Goal: Obtain resource: Download file/media

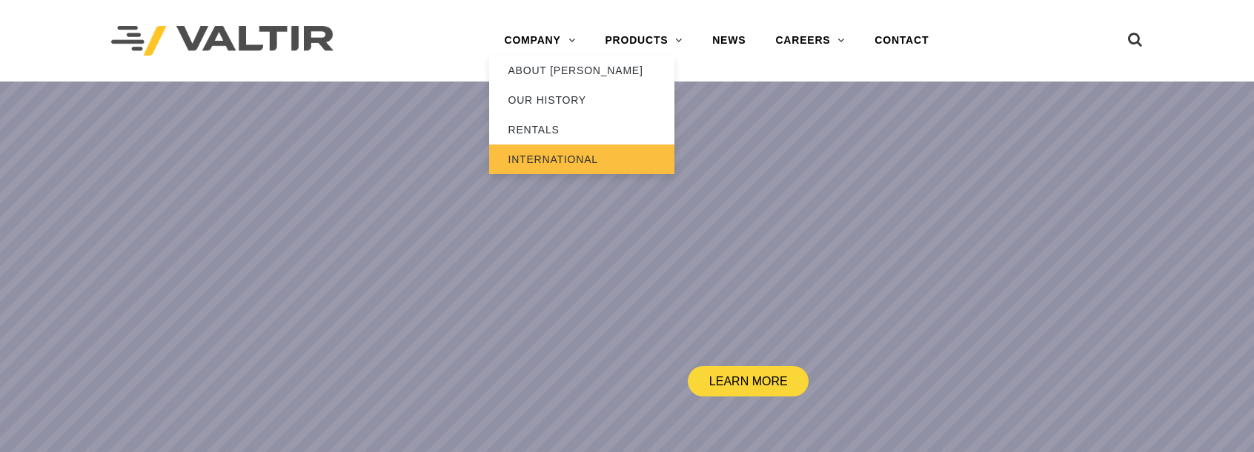
click at [547, 156] on link "INTERNATIONAL" at bounding box center [581, 160] width 185 height 30
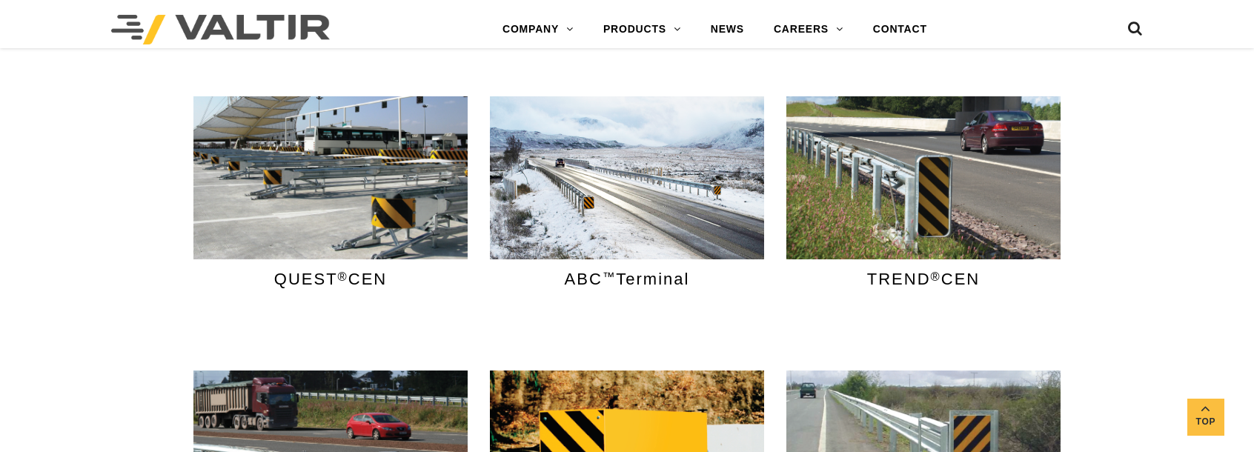
scroll to position [964, 0]
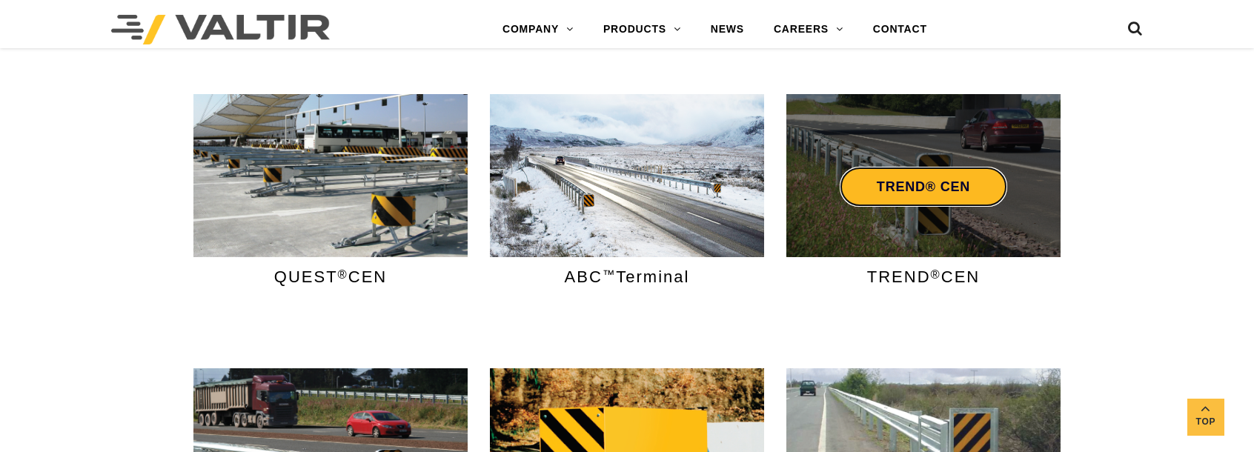
click at [921, 189] on link "TREND® CEN" at bounding box center [924, 187] width 168 height 40
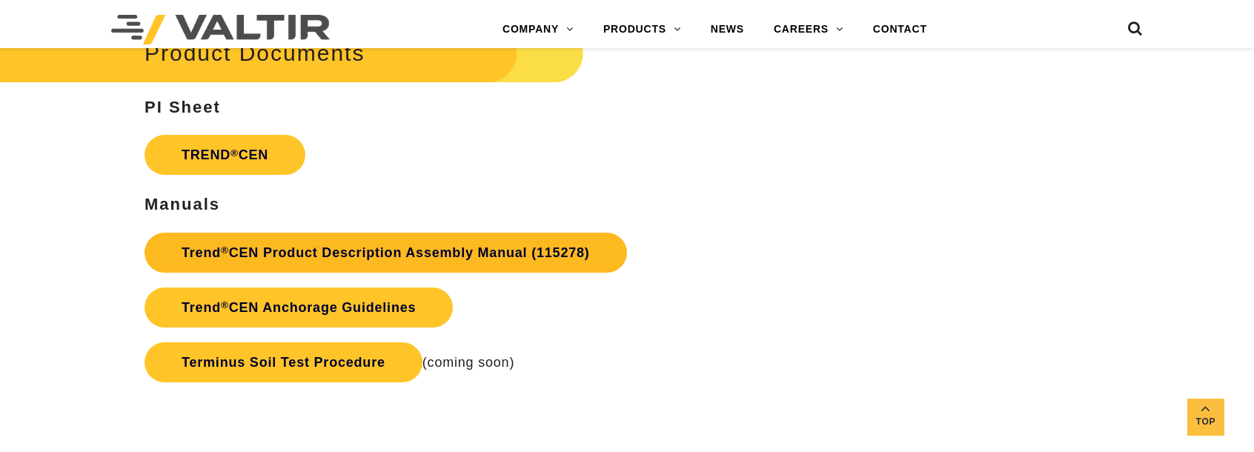
scroll to position [2669, 0]
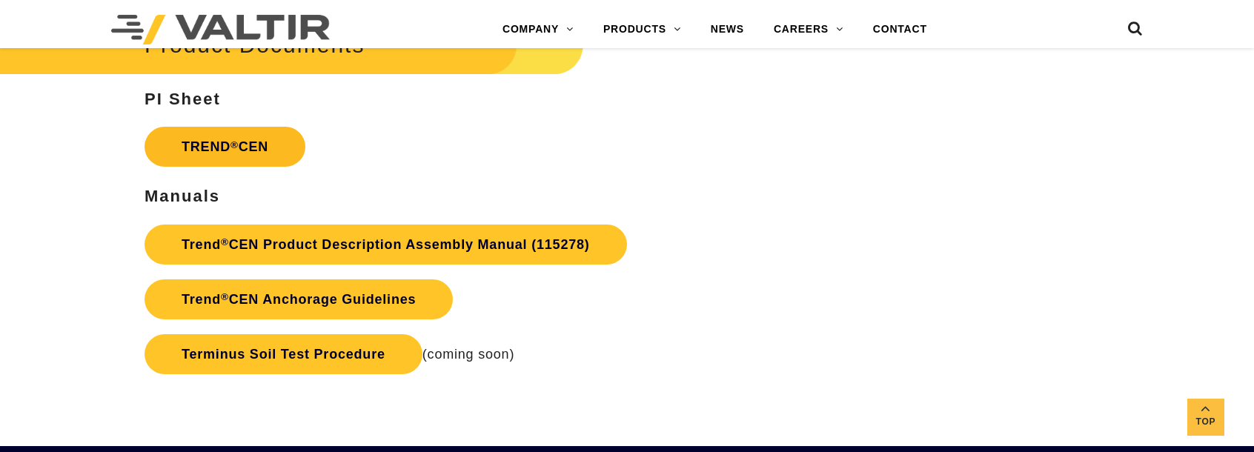
click at [261, 145] on link "TREND ® CEN" at bounding box center [225, 147] width 161 height 40
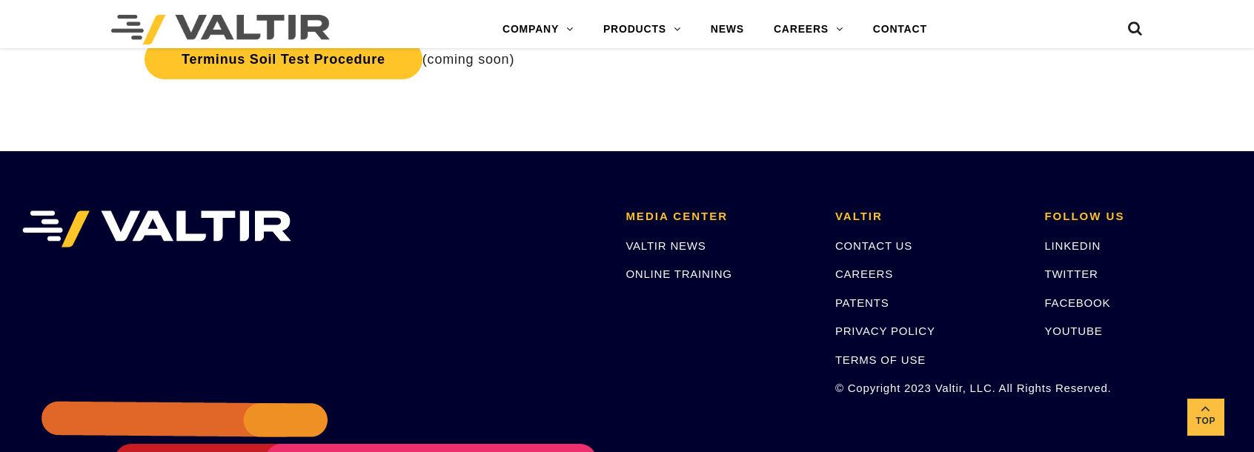
scroll to position [2663, 0]
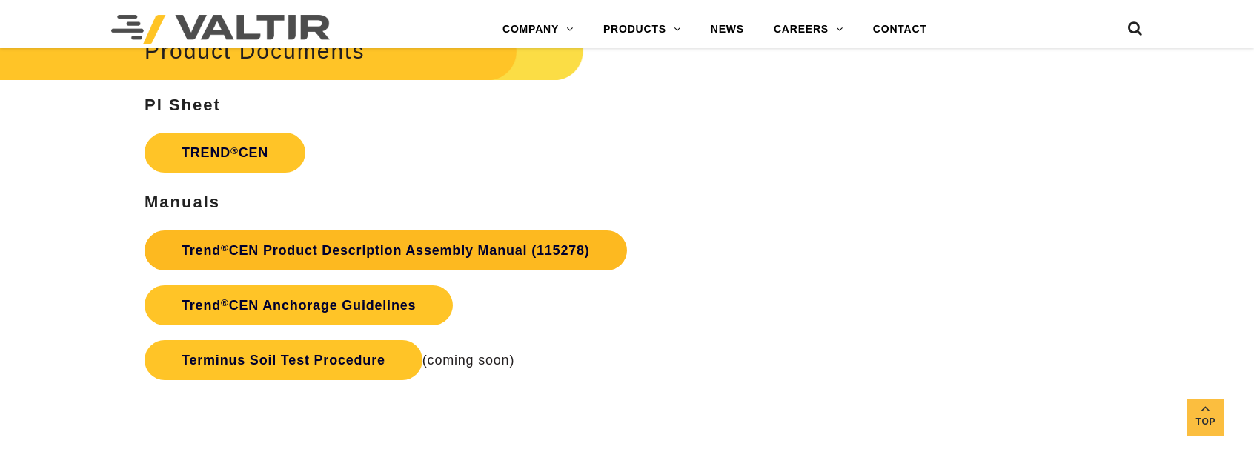
click at [353, 256] on link "Trend ® CEN Product Description Assembly Manual (115278)" at bounding box center [386, 251] width 483 height 40
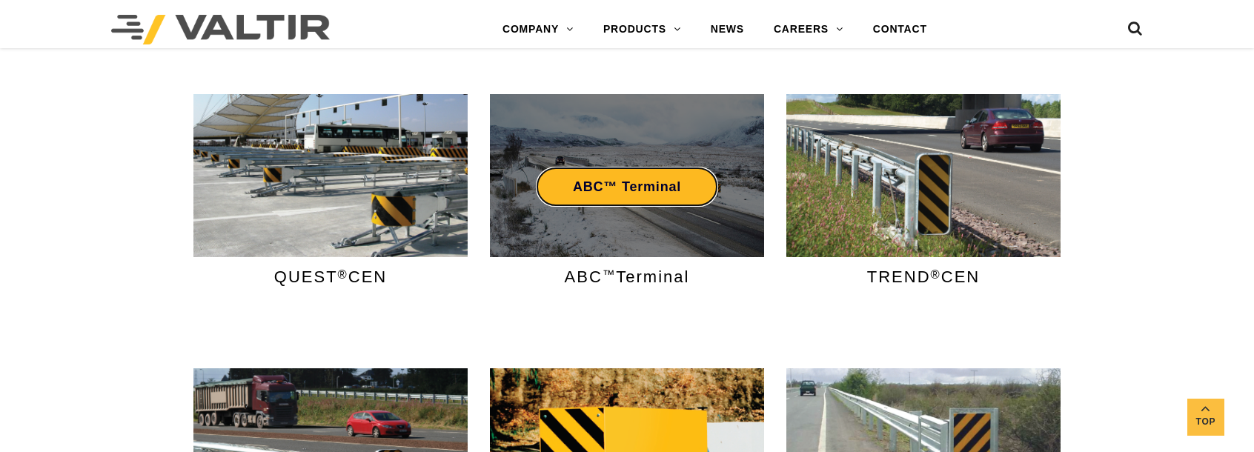
click at [644, 188] on link "ABC™ Terminal" at bounding box center [627, 187] width 182 height 40
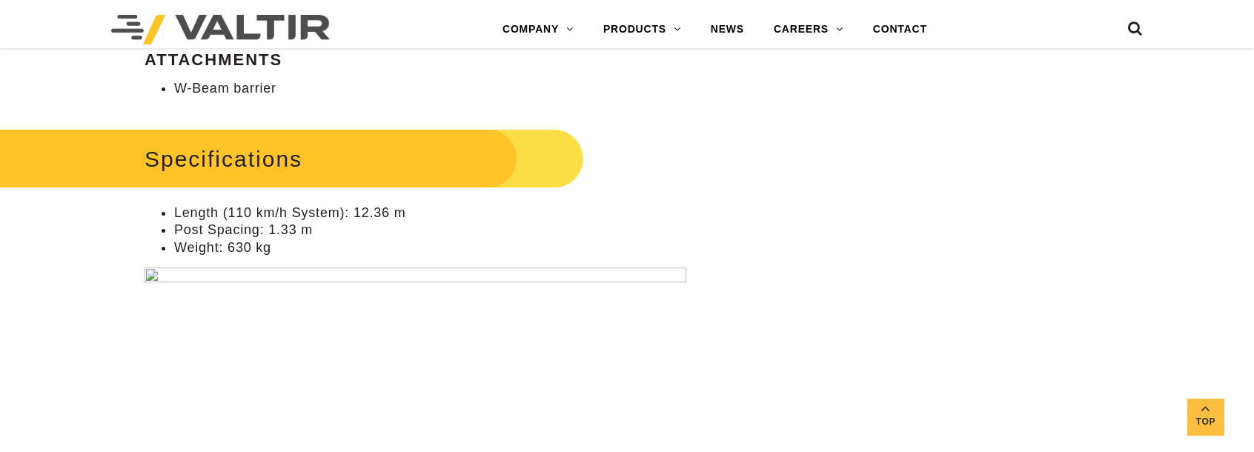
scroll to position [1038, 0]
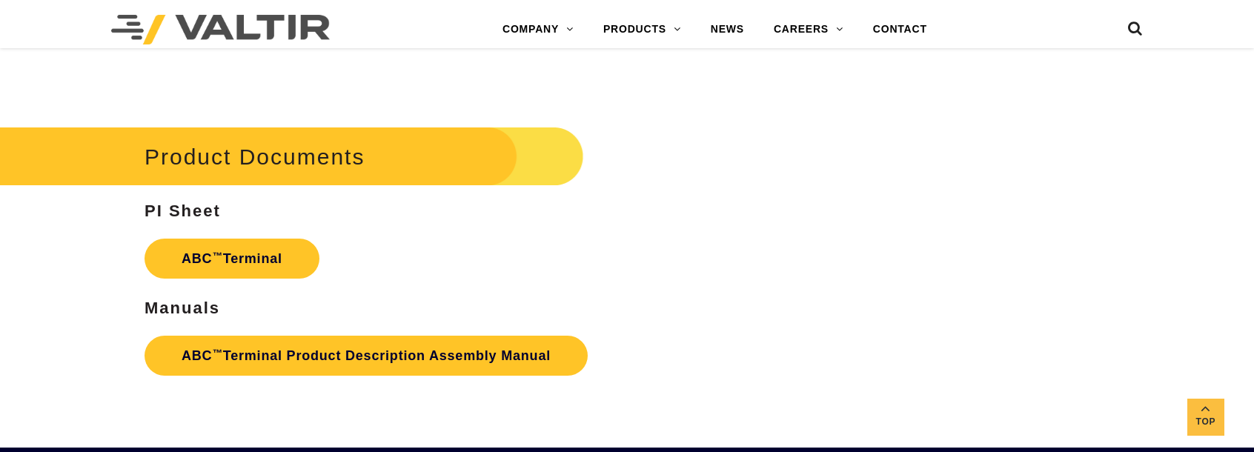
scroll to position [2595, 0]
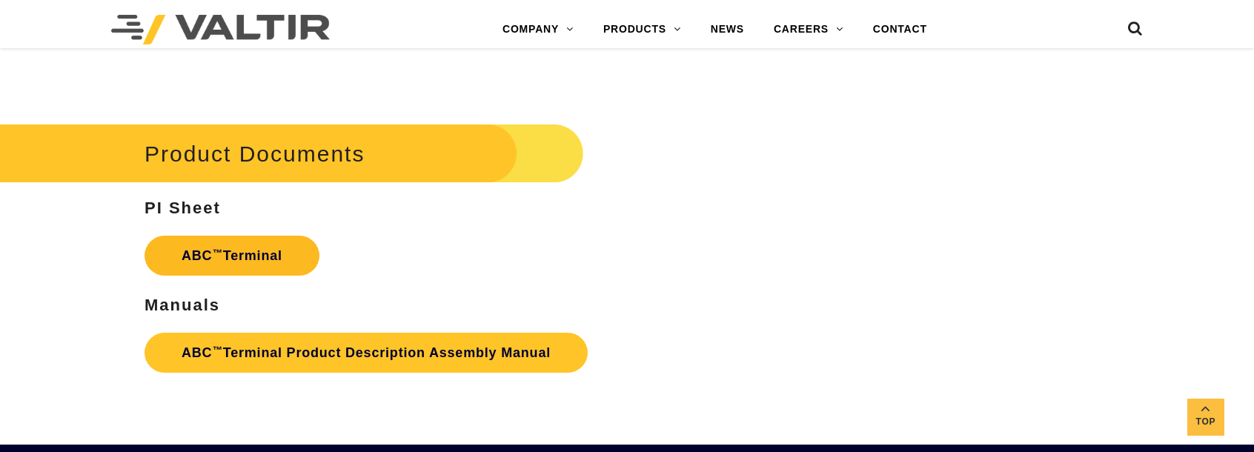
click at [257, 254] on link "ABC ™ Terminal" at bounding box center [232, 256] width 175 height 40
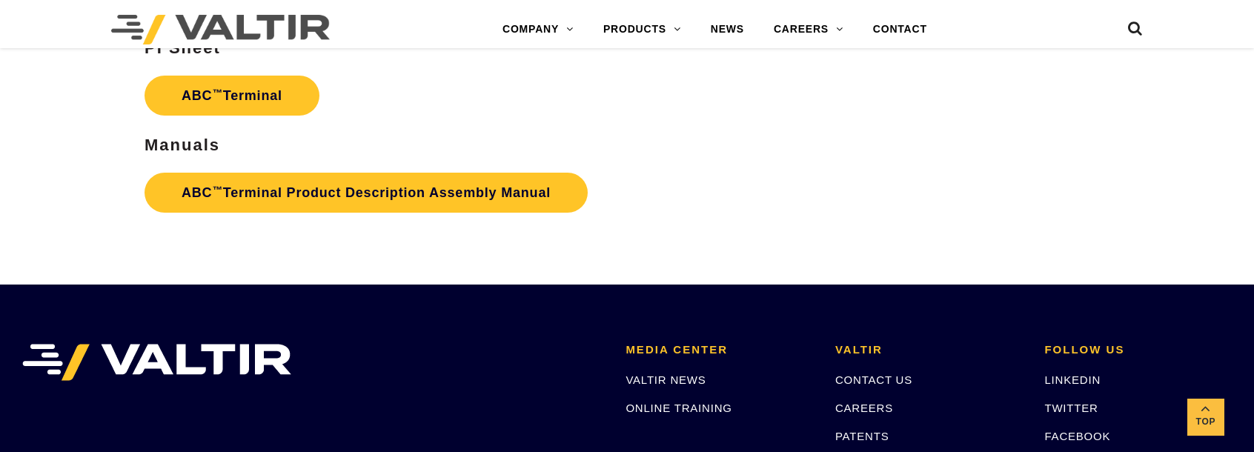
scroll to position [2756, 0]
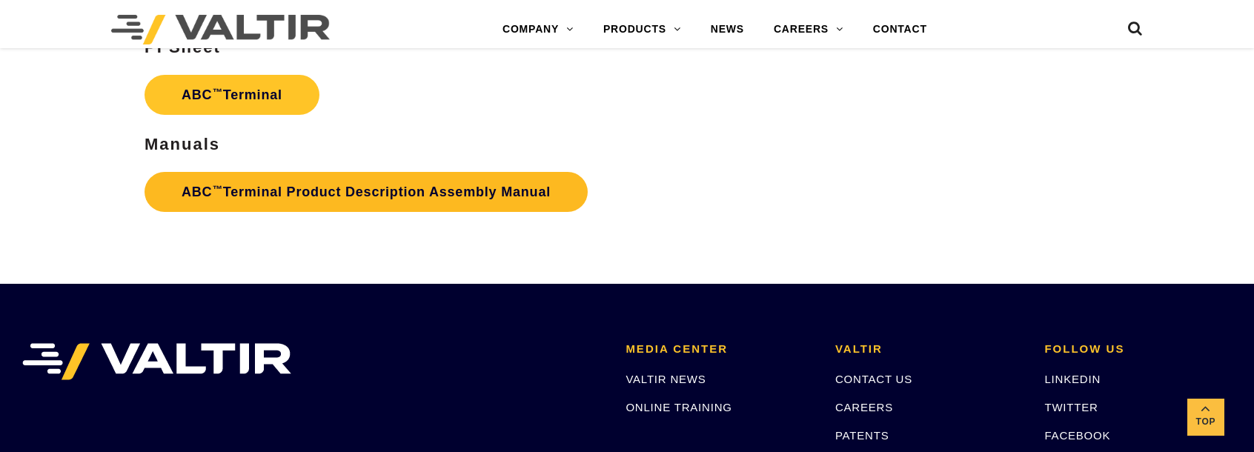
click at [268, 192] on link "ABC ™ Terminal Product Description Assembly Manual" at bounding box center [366, 192] width 443 height 40
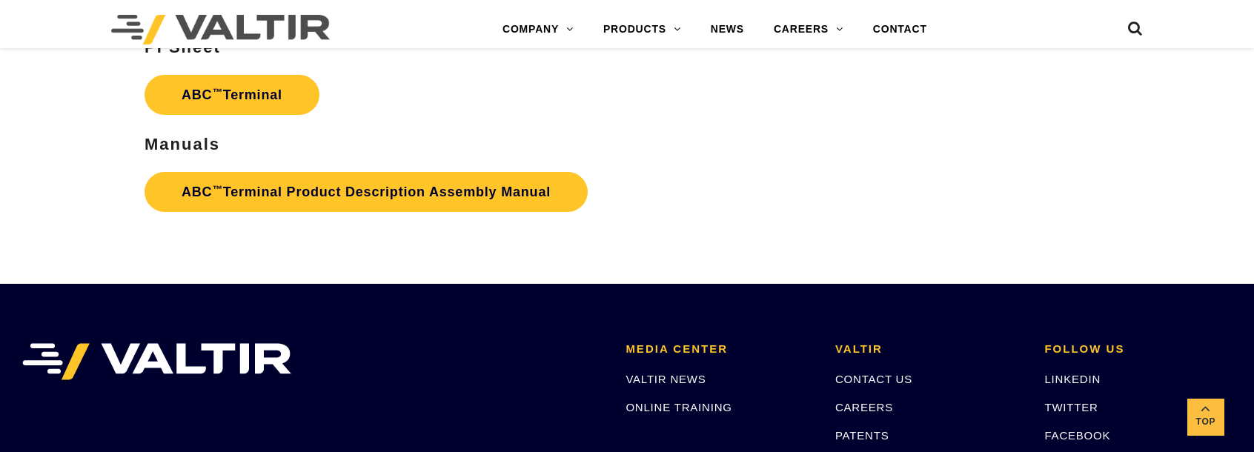
scroll to position [2459, 0]
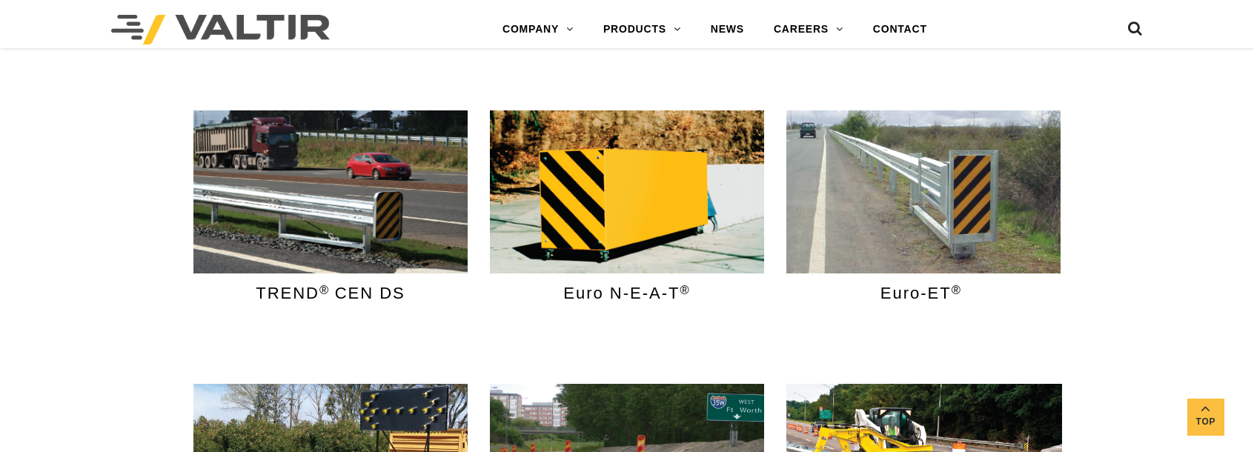
scroll to position [1222, 0]
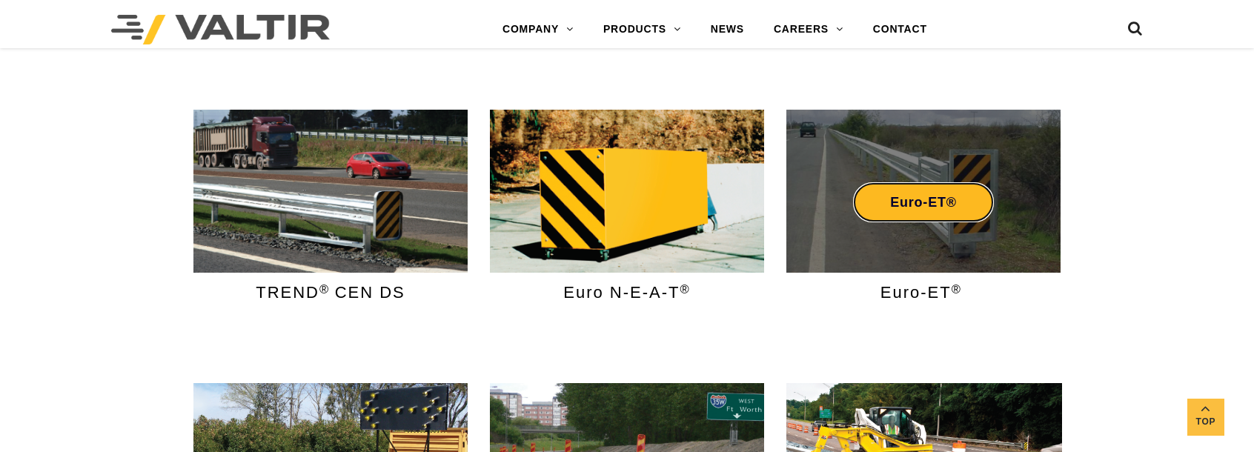
click at [963, 199] on link "Euro-ET®" at bounding box center [923, 202] width 141 height 40
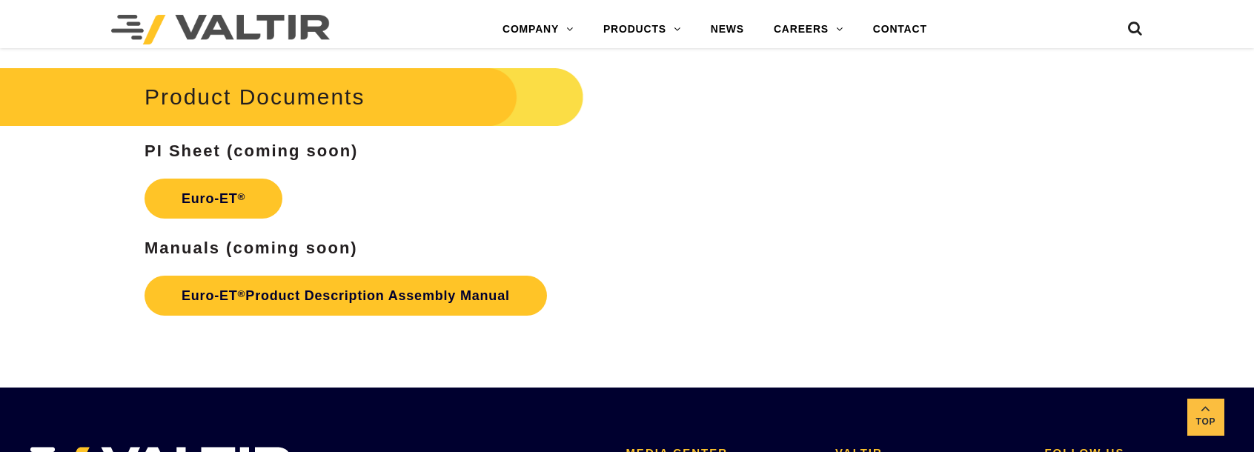
scroll to position [2446, 0]
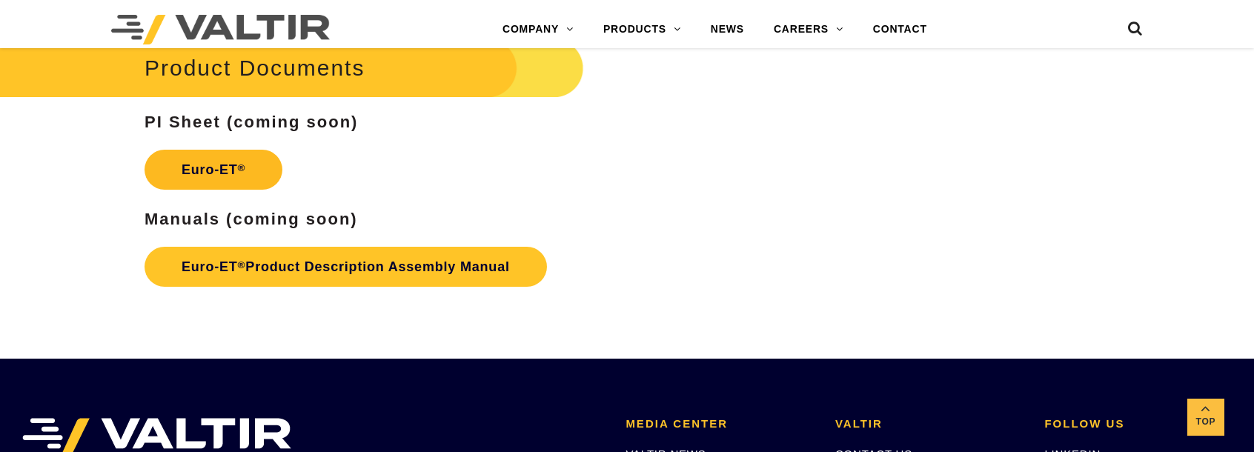
click at [245, 171] on sup "®" at bounding box center [242, 167] width 8 height 11
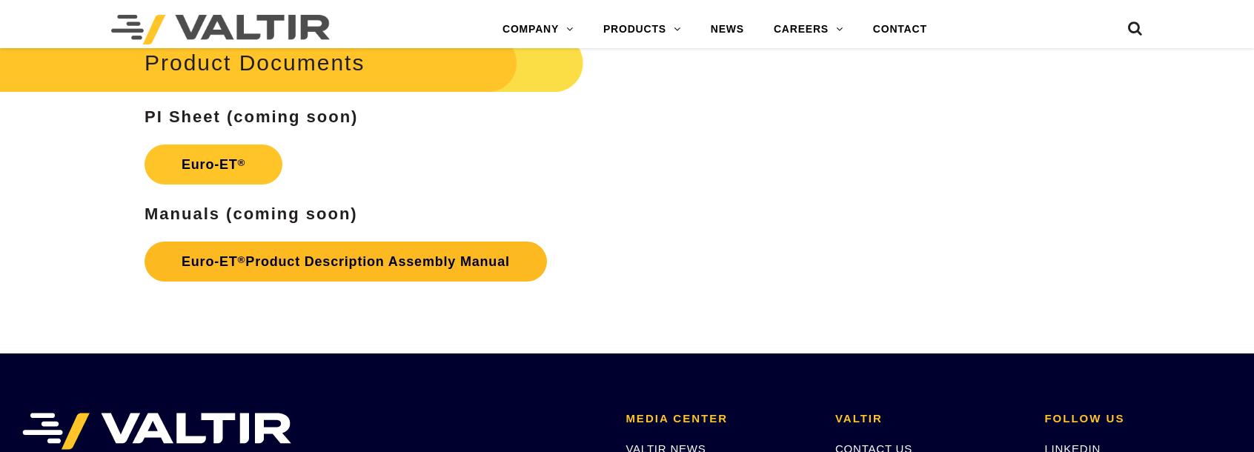
scroll to position [2446, 0]
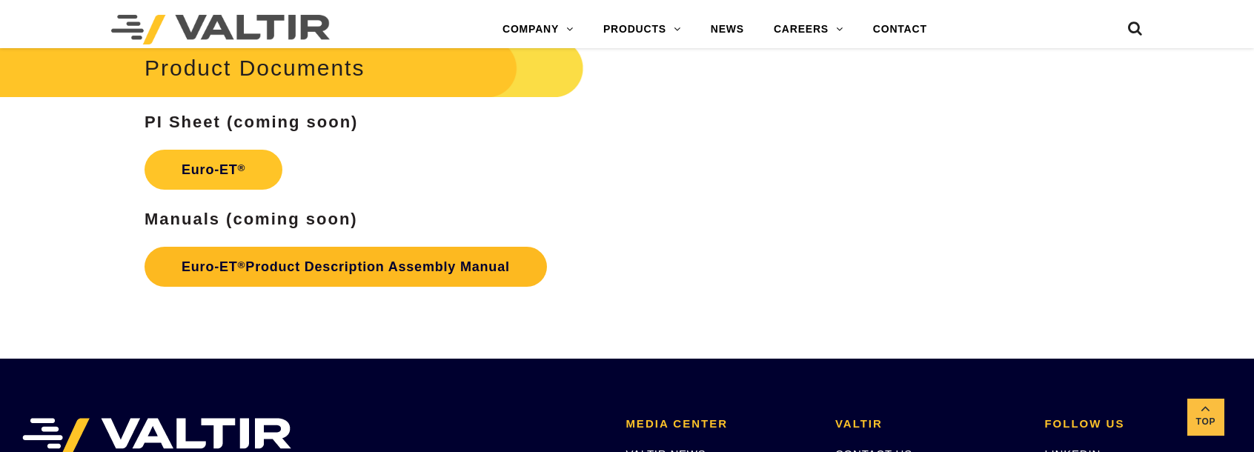
click at [268, 268] on link "Euro-ET ® Product Description Assembly Manual" at bounding box center [346, 267] width 403 height 40
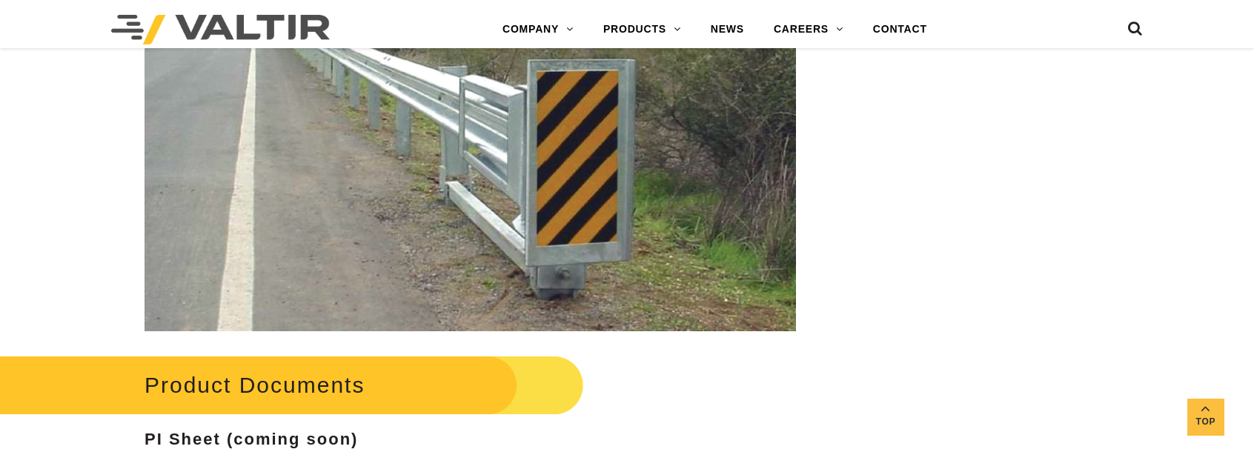
scroll to position [2452, 0]
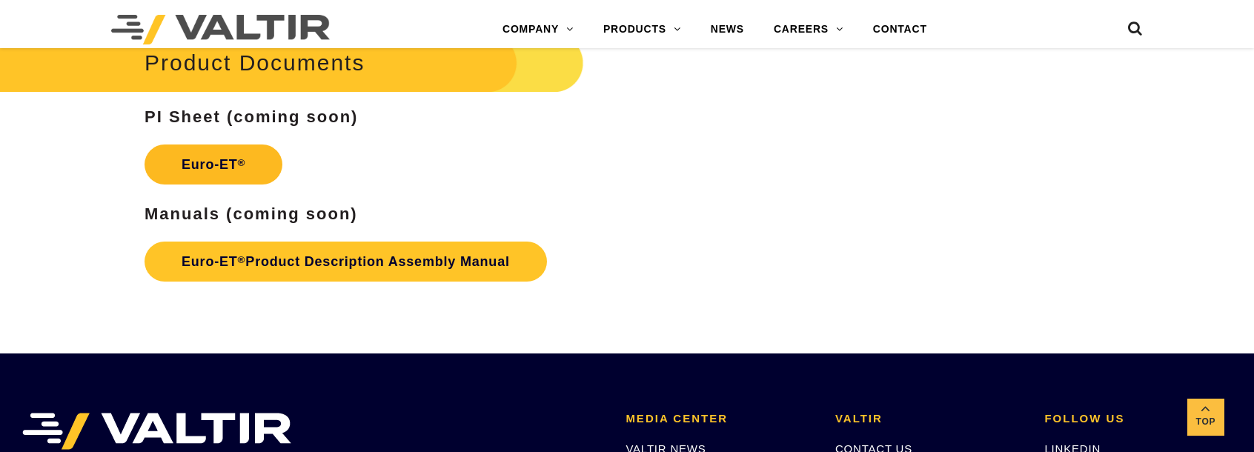
click at [198, 162] on link "Euro-ET ®" at bounding box center [214, 165] width 138 height 40
